Goal: Find specific page/section

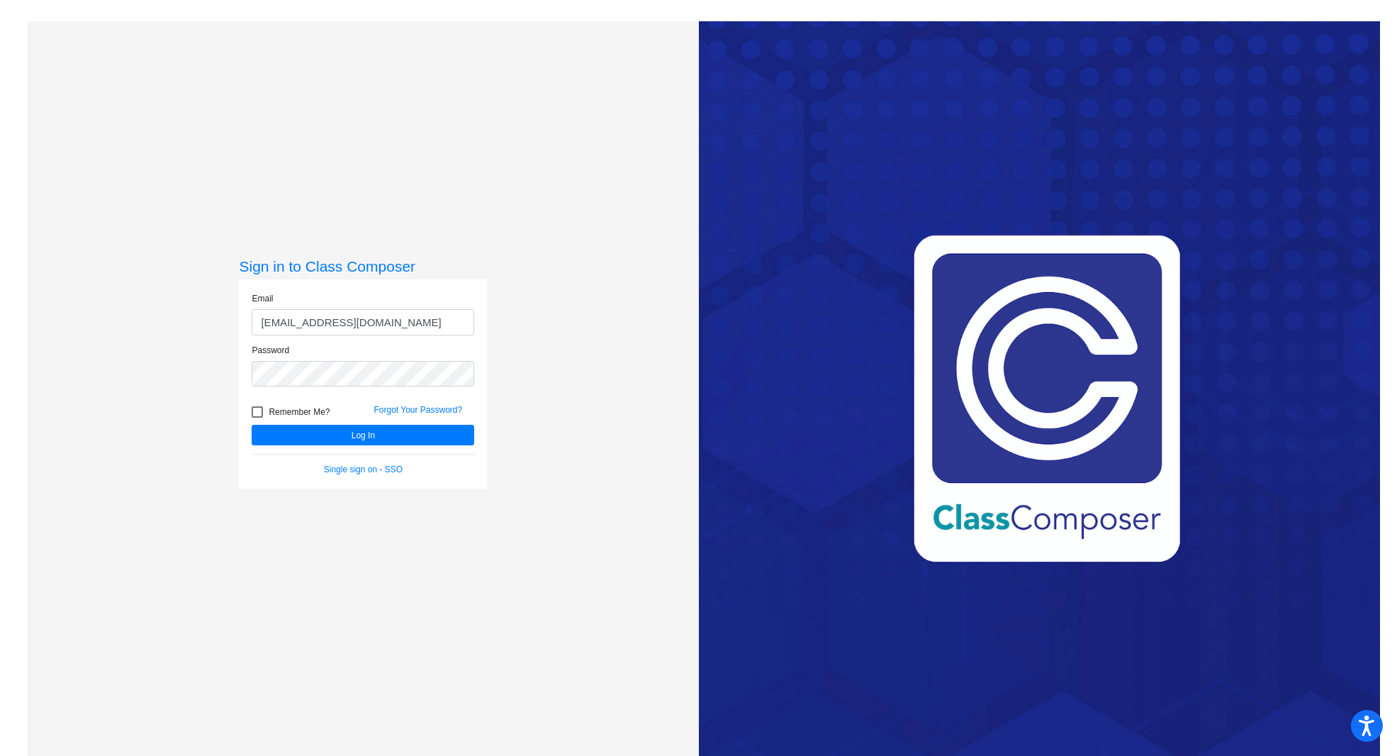
type input "[EMAIL_ADDRESS][DOMAIN_NAME]"
click at [252, 425] on button "Log In" at bounding box center [363, 435] width 223 height 21
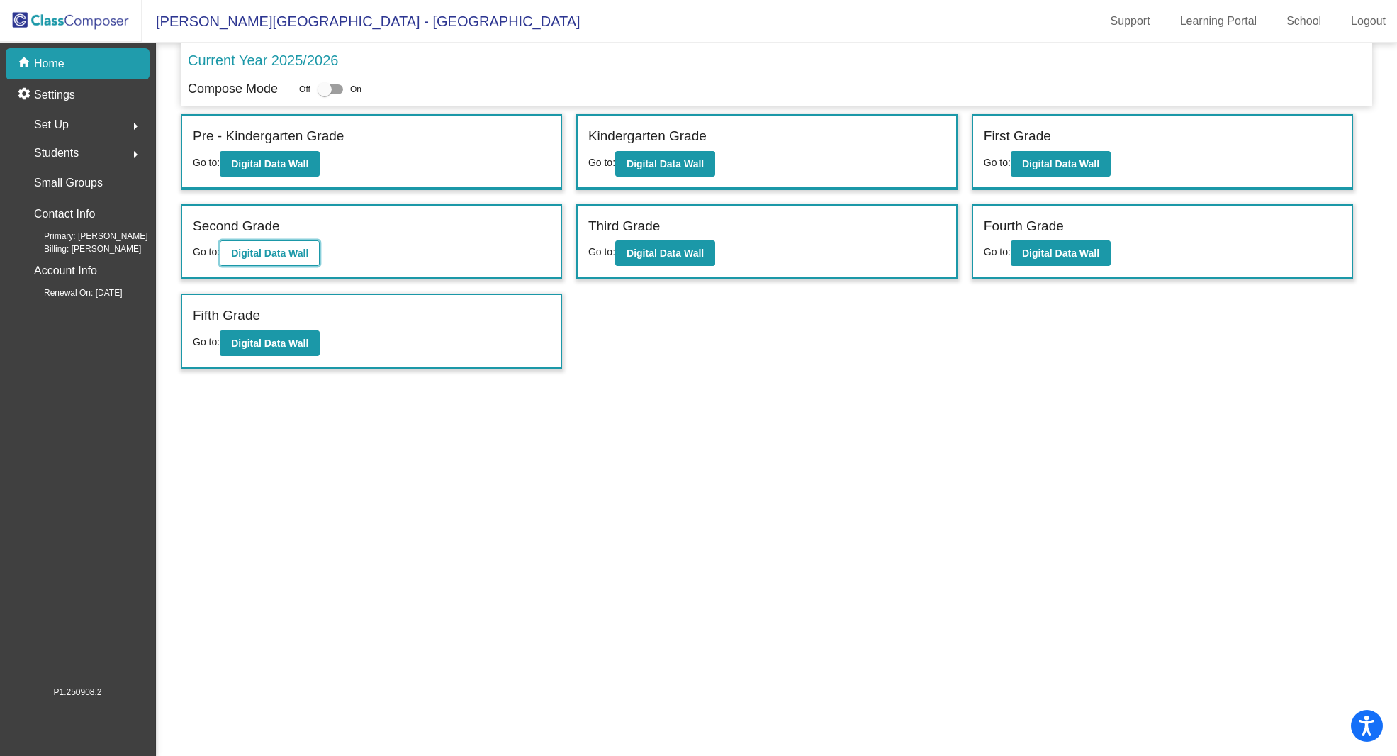
click at [278, 247] on b "Digital Data Wall" at bounding box center [269, 252] width 77 height 11
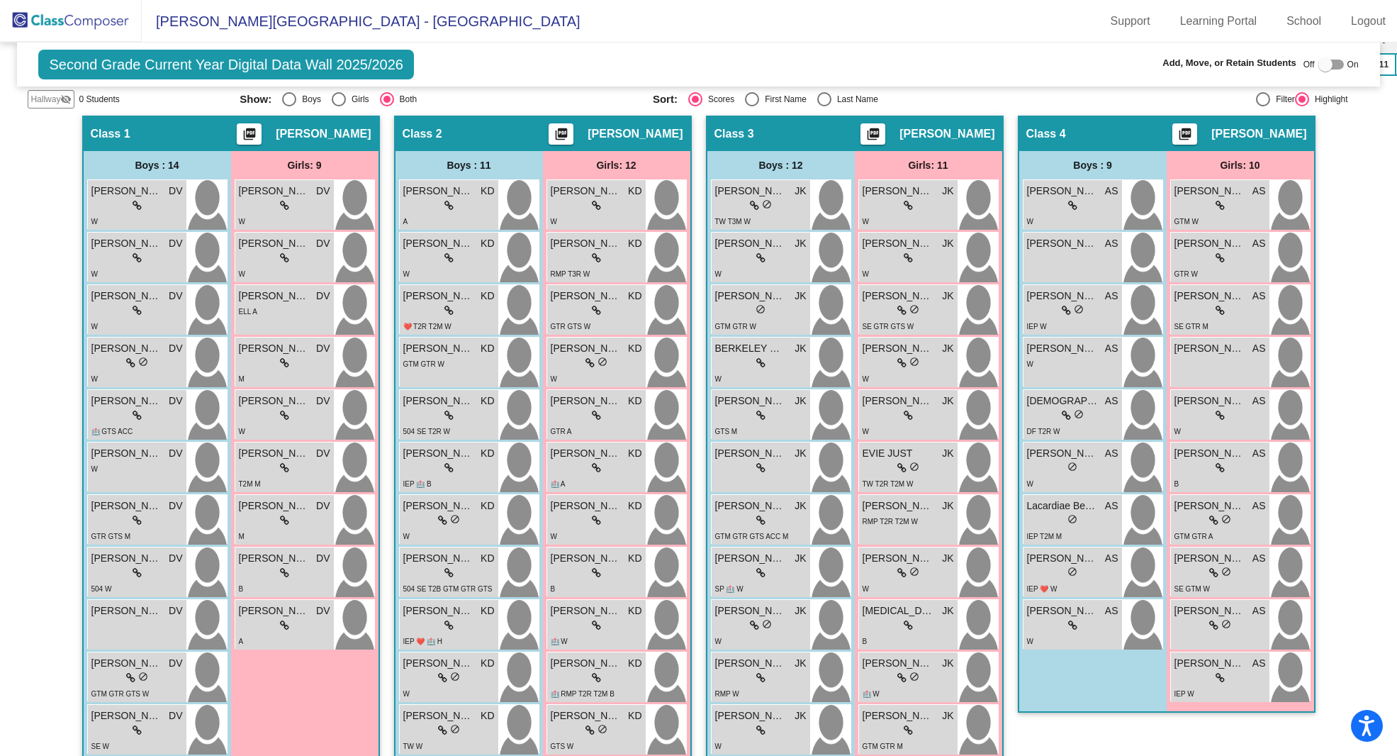
scroll to position [349, 0]
